Goal: Ask a question

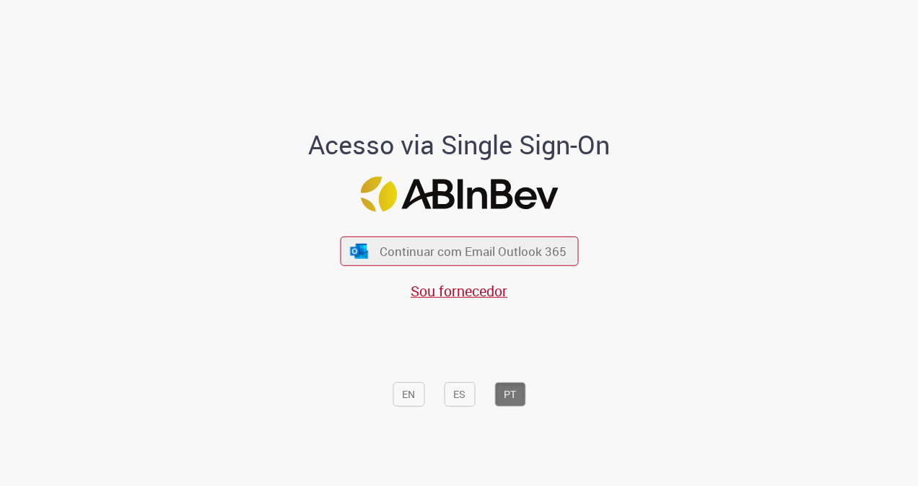
click at [374, 234] on div "Continuar com Email Outlook 365 Sou fornecedor" at bounding box center [459, 262] width 238 height 80
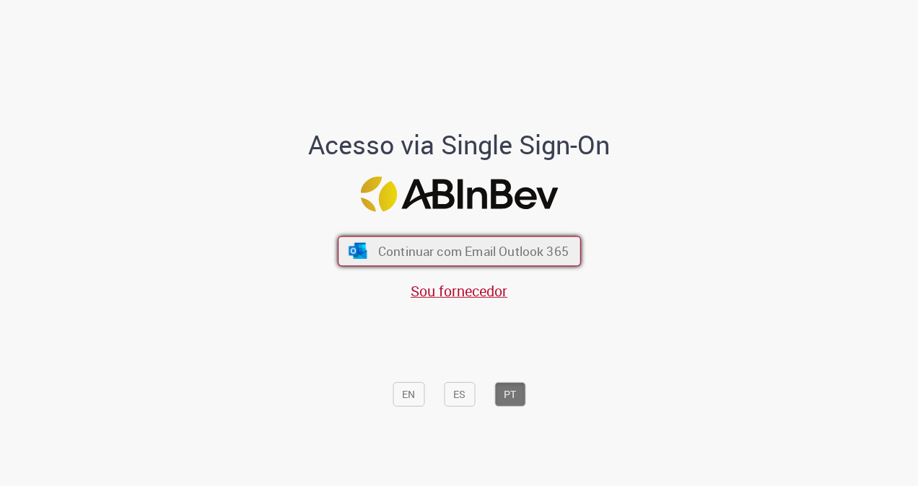
click at [370, 250] on button "Continuar com Email Outlook 365" at bounding box center [459, 251] width 243 height 30
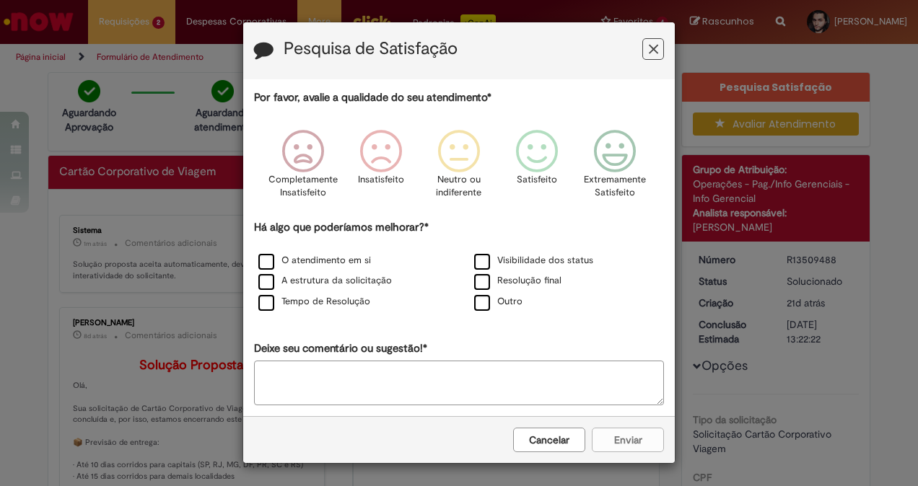
click at [656, 51] on icon "Feedback" at bounding box center [653, 49] width 9 height 15
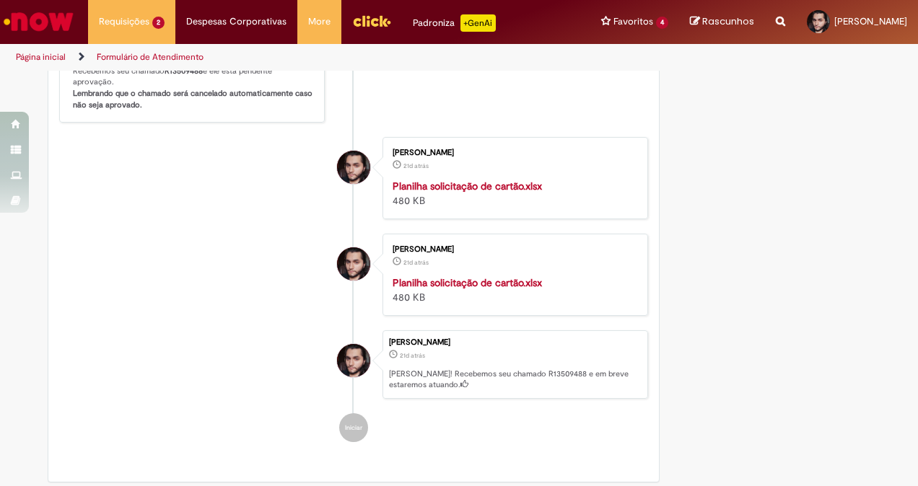
scroll to position [938, 0]
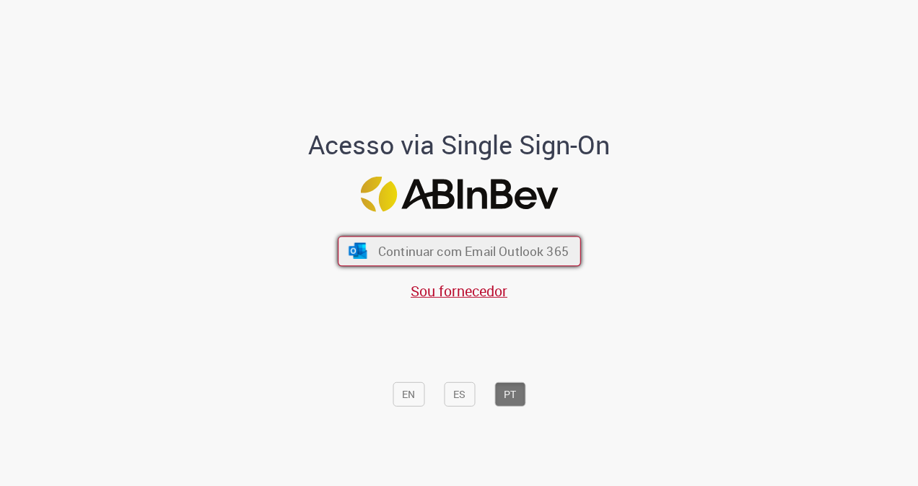
click at [436, 253] on span "Continuar com Email Outlook 365" at bounding box center [472, 251] width 190 height 17
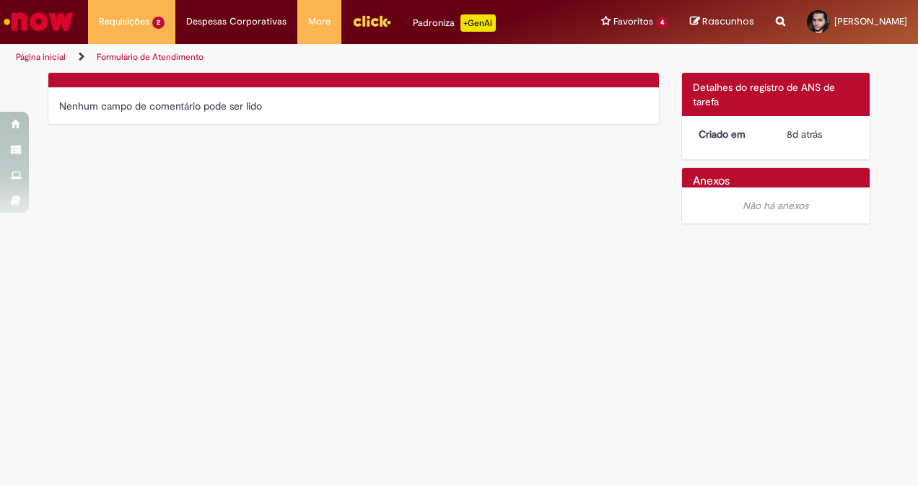
click at [178, 104] on div "Nenhum campo de comentário pode ser lido" at bounding box center [353, 106] width 589 height 14
drag, startPoint x: 178, startPoint y: 104, endPoint x: 157, endPoint y: 164, distance: 63.4
click at [157, 162] on div "Verificar Código de Barras Nenhum campo de comentário pode ser lido Detalhes do…" at bounding box center [459, 152] width 844 height 160
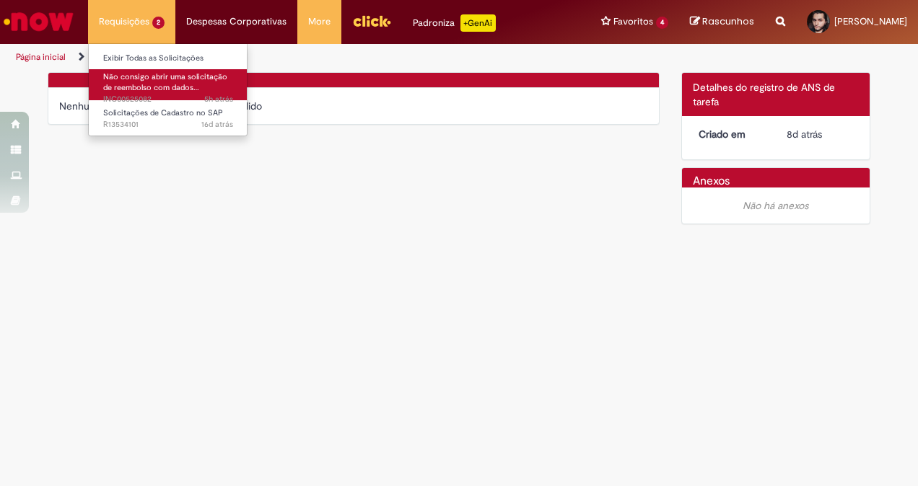
click at [154, 79] on span "Não consigo abrir uma solicitação de reembolso com dados…" at bounding box center [165, 82] width 124 height 22
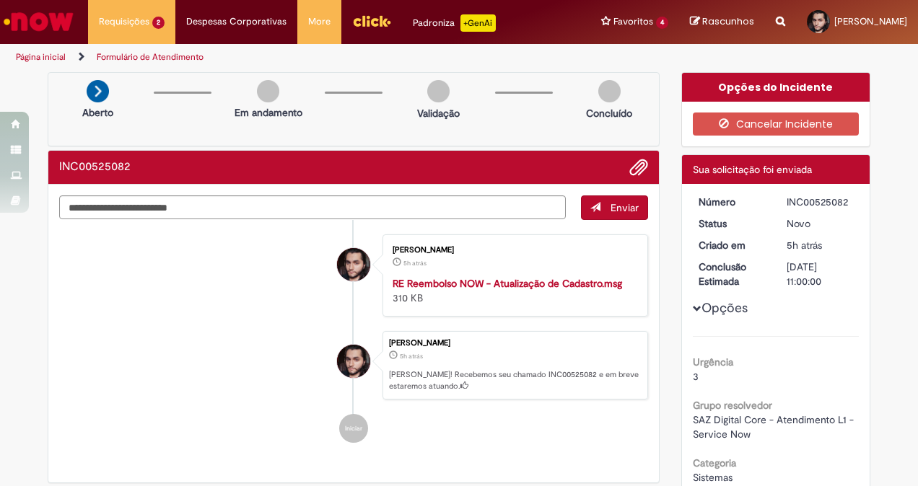
click at [94, 97] on img at bounding box center [98, 91] width 22 height 22
